Goal: Check status: Check status

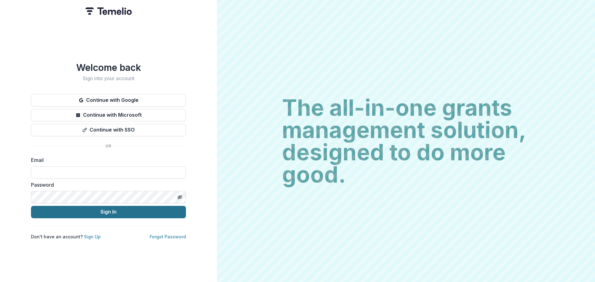
type input "**********"
click at [110, 211] on button "Sign In" at bounding box center [108, 212] width 155 height 12
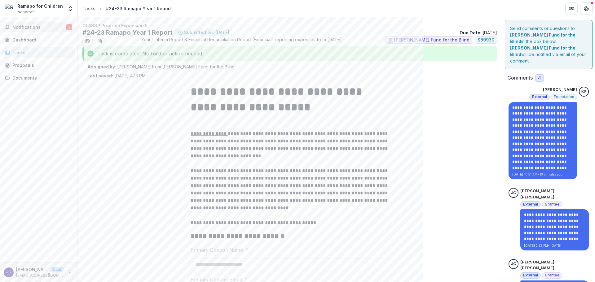
click at [34, 25] on span "Notifications" at bounding box center [39, 27] width 54 height 5
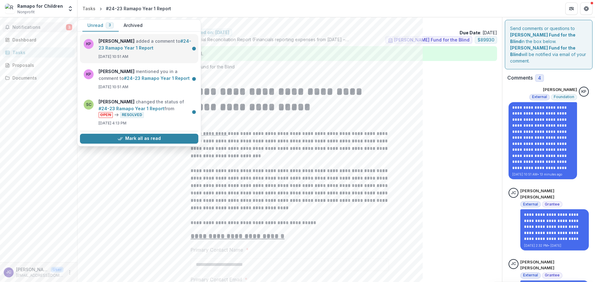
click at [117, 39] on link "#24-23 Ramapo Year 1 Report" at bounding box center [145, 44] width 93 height 12
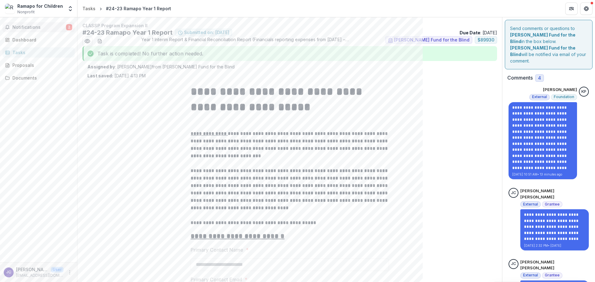
click at [28, 25] on span "Notifications" at bounding box center [39, 27] width 54 height 5
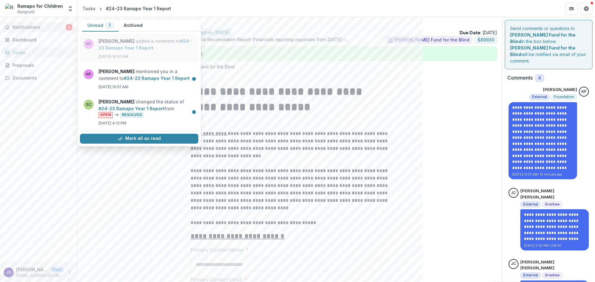
click at [116, 47] on link "#24-23 Ramapo Year 1 Report" at bounding box center [145, 44] width 93 height 12
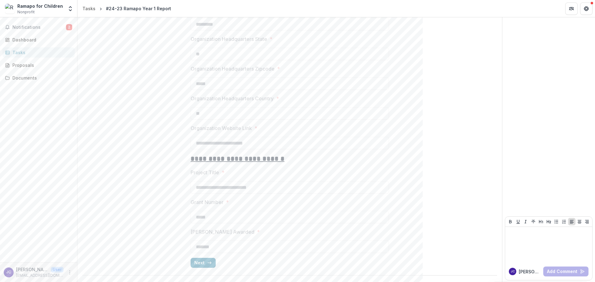
scroll to position [501, 0]
click at [202, 263] on button "Next" at bounding box center [203, 262] width 25 height 10
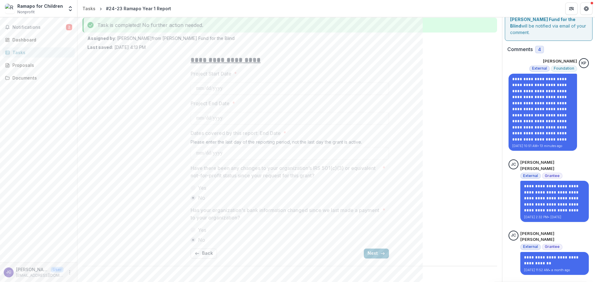
scroll to position [173, 0]
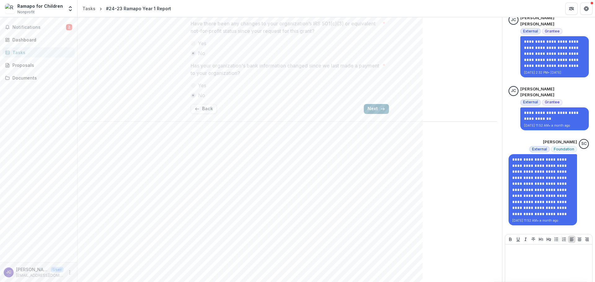
click at [370, 108] on button "Next" at bounding box center [376, 109] width 25 height 10
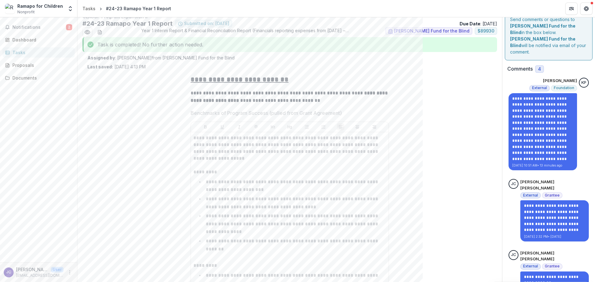
scroll to position [9, 0]
click at [585, 4] on button "Get Help" at bounding box center [586, 8] width 12 height 12
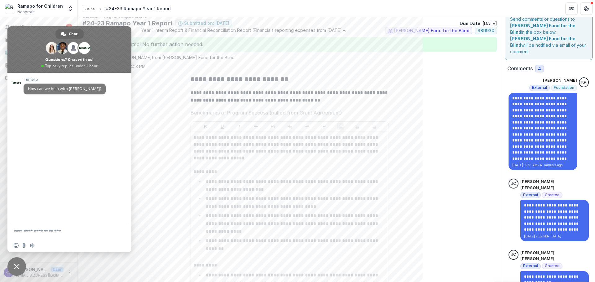
click at [15, 268] on span "Close chat" at bounding box center [17, 267] width 6 height 6
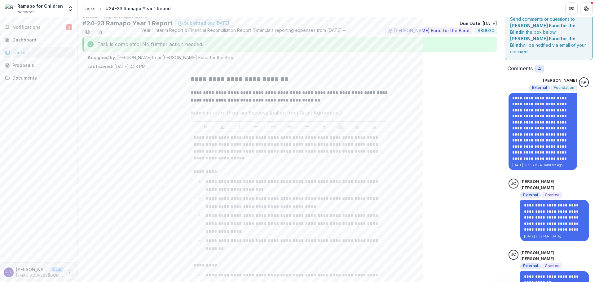
click at [68, 273] on icon "More" at bounding box center [69, 272] width 5 height 5
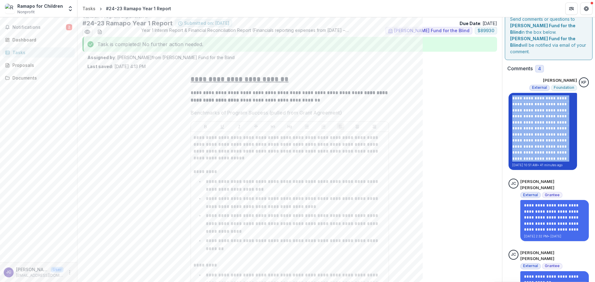
drag, startPoint x: 511, startPoint y: 91, endPoint x: 567, endPoint y: 154, distance: 84.3
click at [567, 154] on p "**********" at bounding box center [542, 128] width 61 height 67
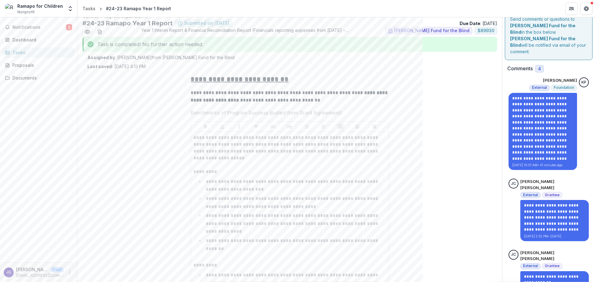
drag, startPoint x: 592, startPoint y: 65, endPoint x: 595, endPoint y: 56, distance: 9.2
click at [595, 56] on div "**********" at bounding box center [335, 149] width 517 height 265
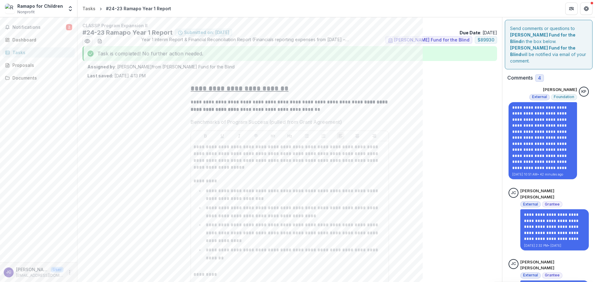
click at [69, 272] on icon "More" at bounding box center [69, 272] width 5 height 5
click at [85, 269] on icon "button" at bounding box center [83, 269] width 5 height 5
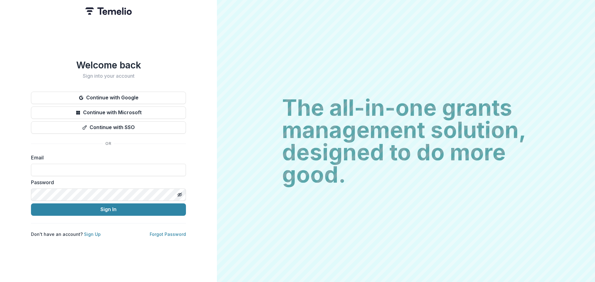
type input "**********"
